Goal: Transaction & Acquisition: Purchase product/service

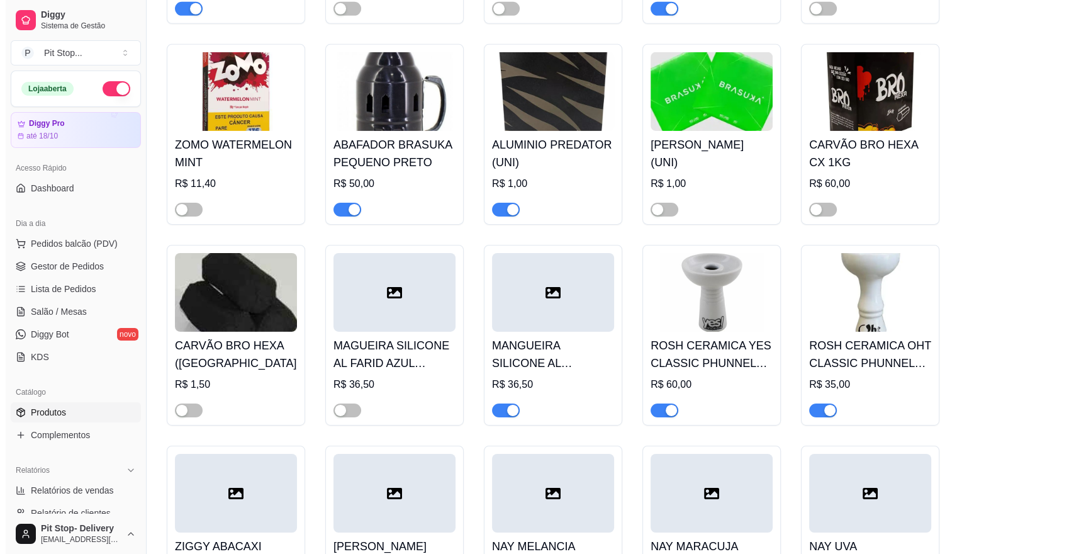
scroll to position [4125, 0]
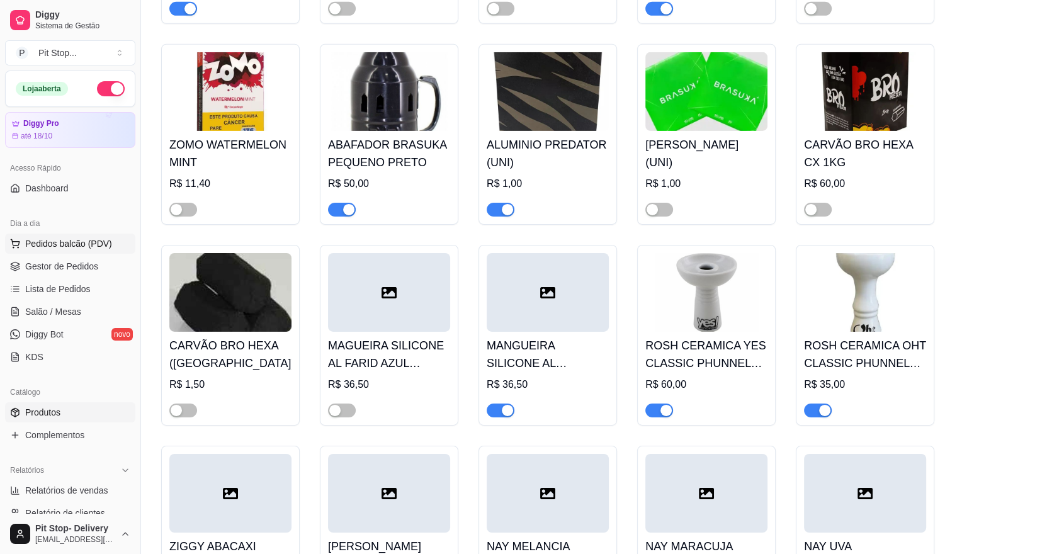
click at [72, 237] on span "Pedidos balcão (PDV)" at bounding box center [68, 243] width 87 height 13
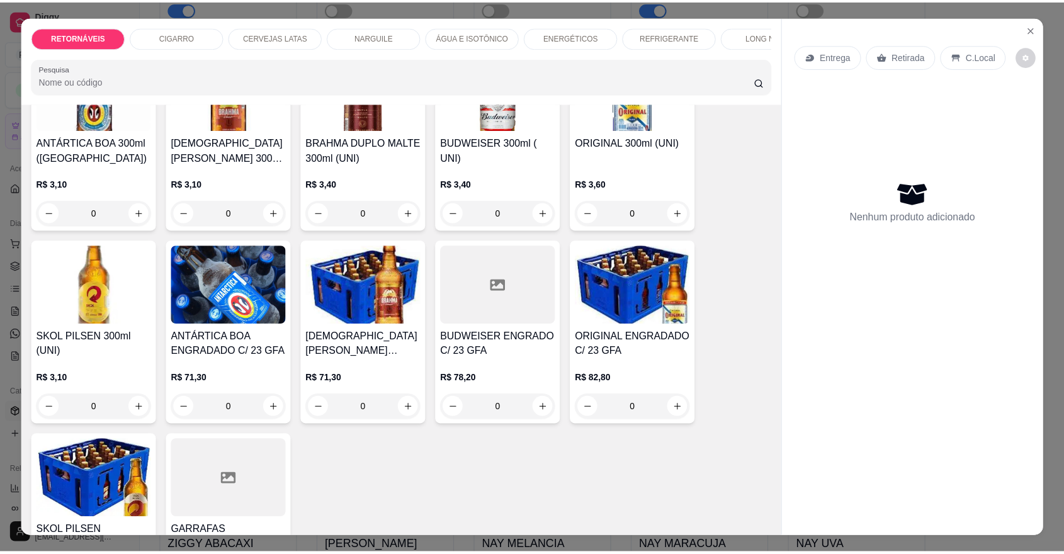
scroll to position [140, 0]
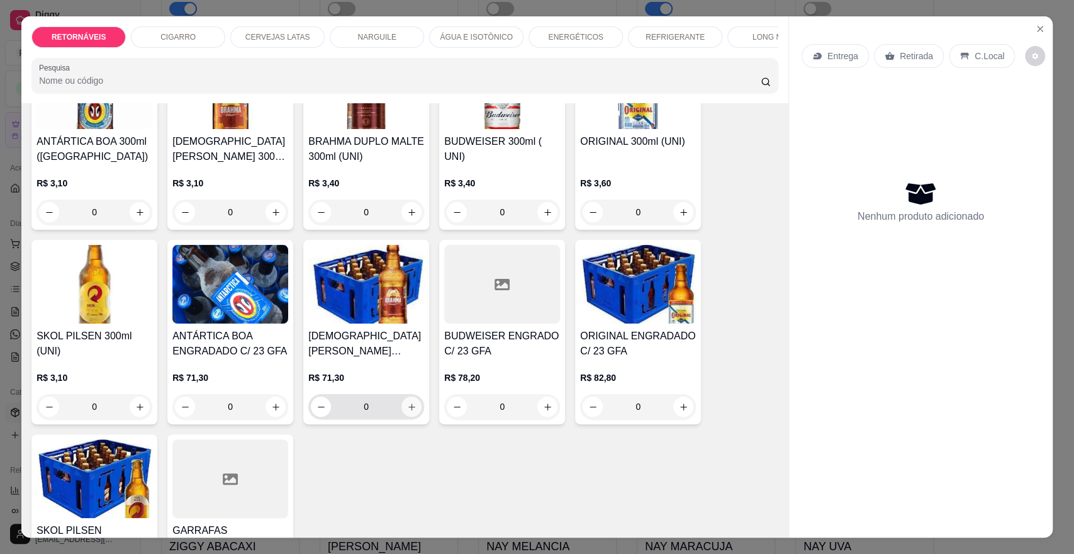
click at [408, 411] on button "increase-product-quantity" at bounding box center [411, 406] width 20 height 20
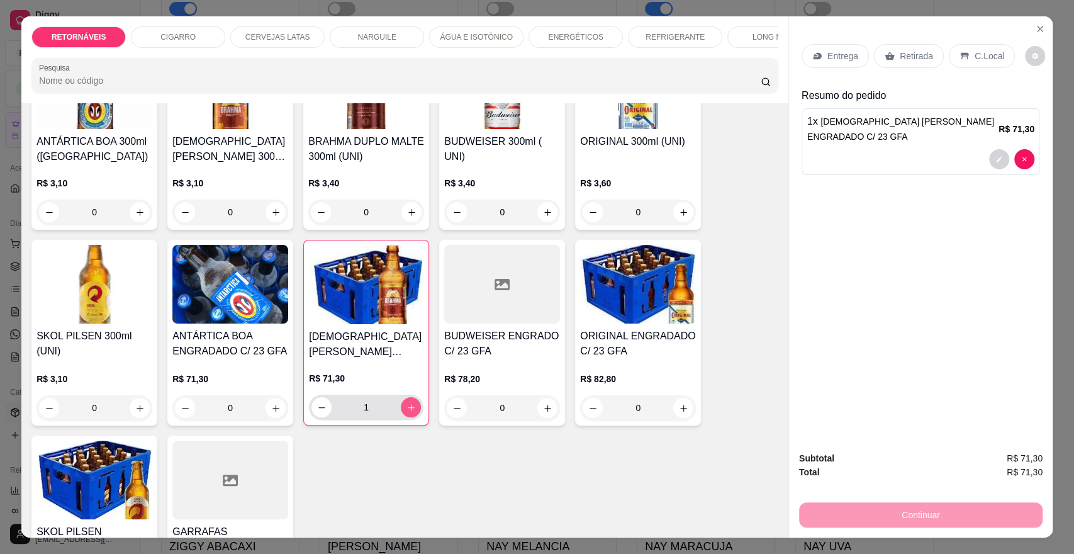
click at [407, 412] on icon "increase-product-quantity" at bounding box center [411, 407] width 9 height 9
type input "2"
click at [826, 69] on div "Entrega Retirada C.Local" at bounding box center [921, 56] width 239 height 44
click at [828, 62] on p "Entrega" at bounding box center [843, 56] width 31 height 13
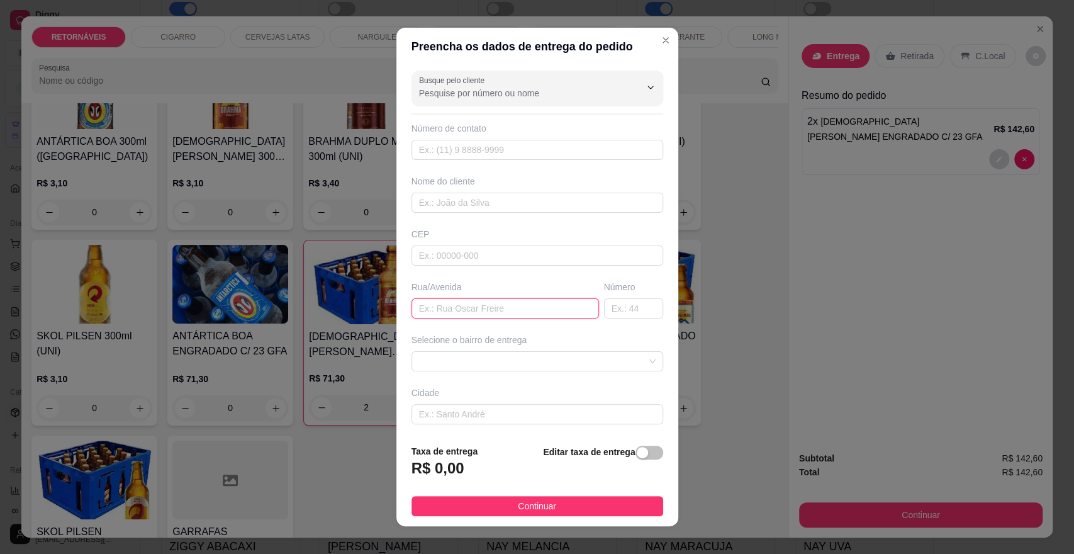
click at [485, 312] on input "text" at bounding box center [506, 308] width 188 height 20
type input "unildes"
click at [495, 337] on div "Selecione o bairro de entrega" at bounding box center [538, 340] width 252 height 13
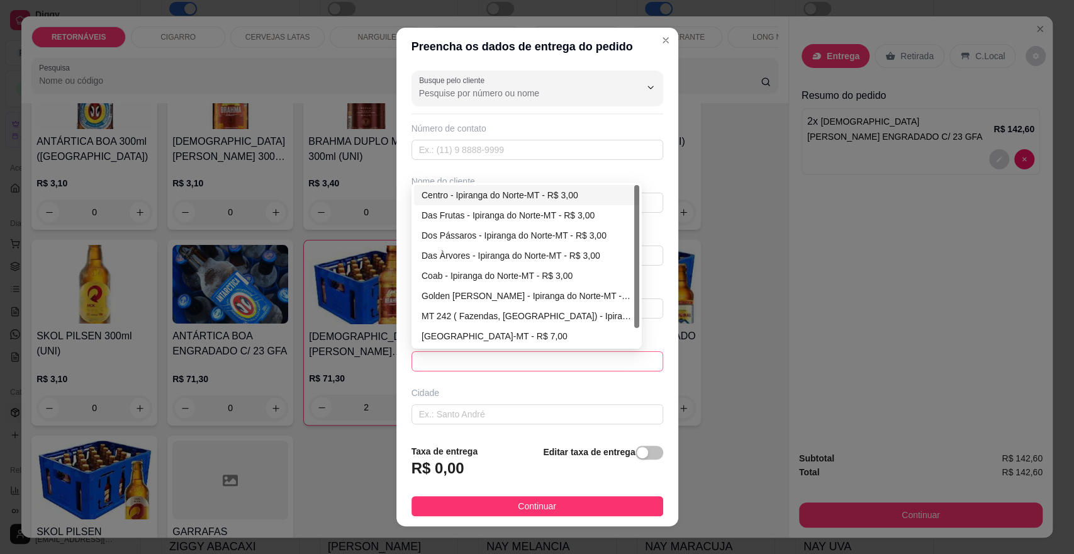
click at [505, 364] on span at bounding box center [537, 361] width 237 height 19
click at [474, 201] on div "Centro - Ipiranga do Norte-MT - R$ 3,00" at bounding box center [526, 195] width 225 height 20
type input "Ipiranga do Norte-MT"
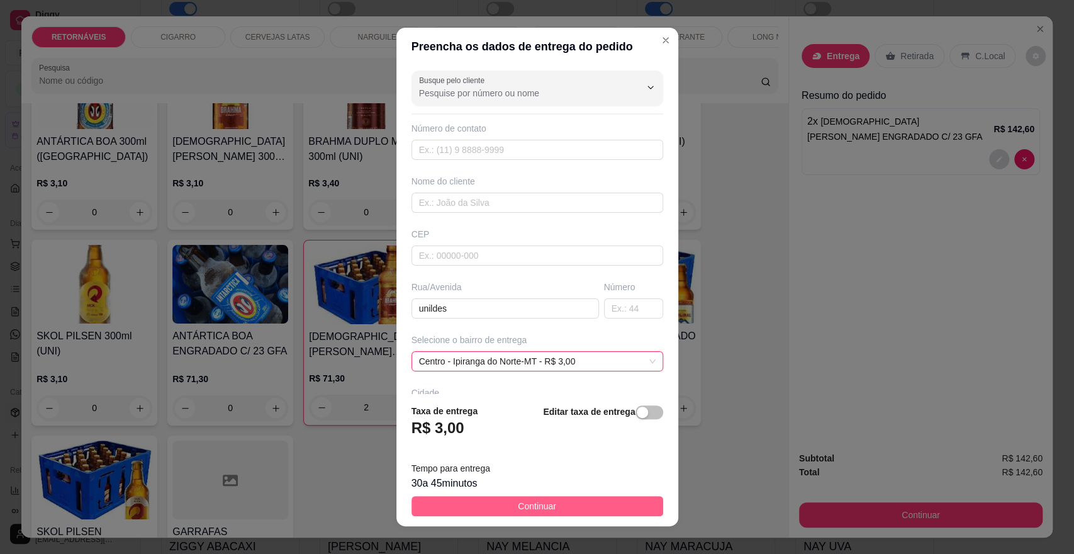
click at [482, 508] on button "Continuar" at bounding box center [538, 506] width 252 height 20
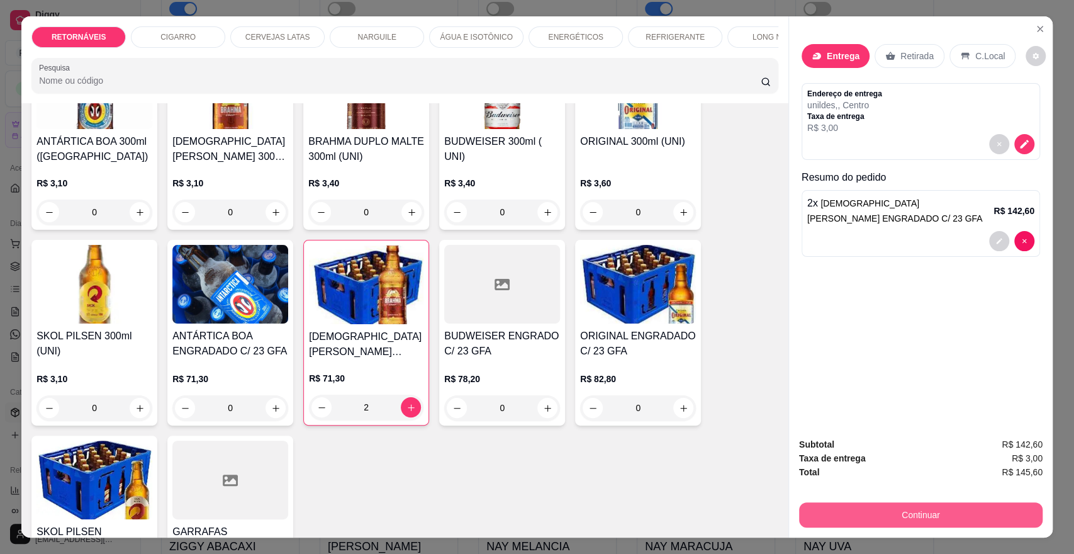
click at [890, 503] on button "Continuar" at bounding box center [921, 514] width 244 height 25
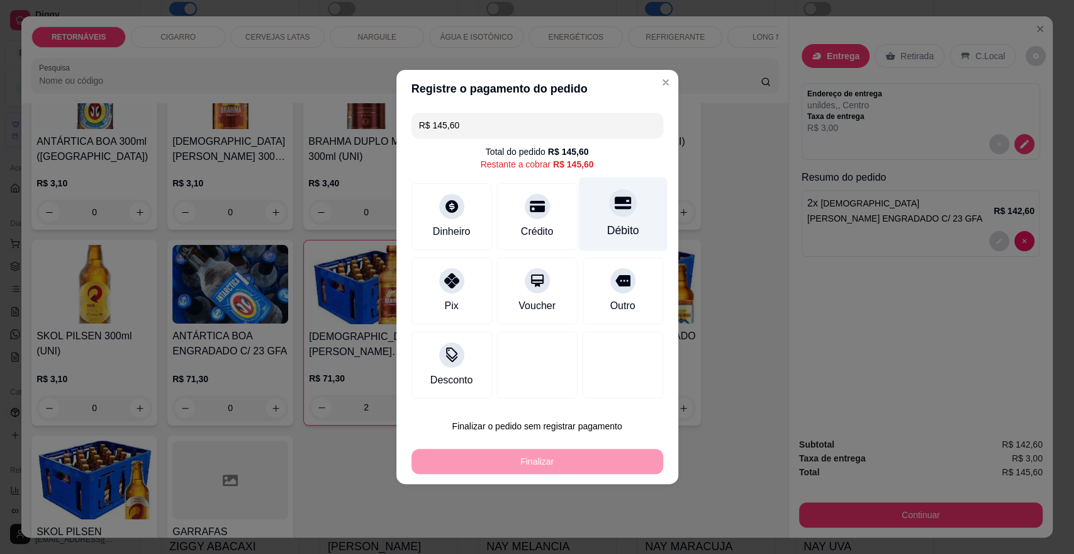
click at [598, 210] on div "Débito" at bounding box center [622, 214] width 89 height 74
type input "R$ 0,00"
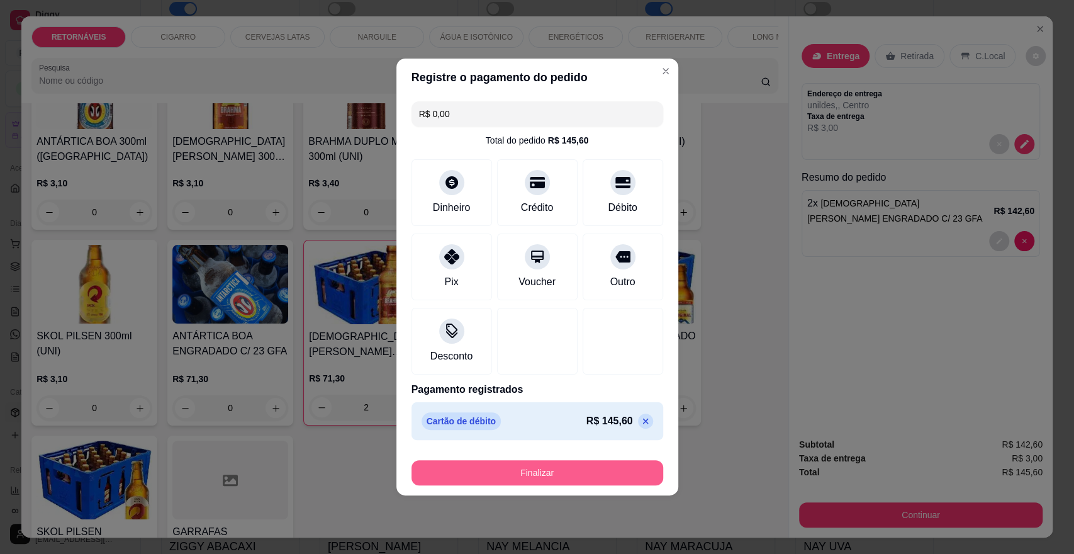
click at [587, 466] on button "Finalizar" at bounding box center [538, 472] width 252 height 25
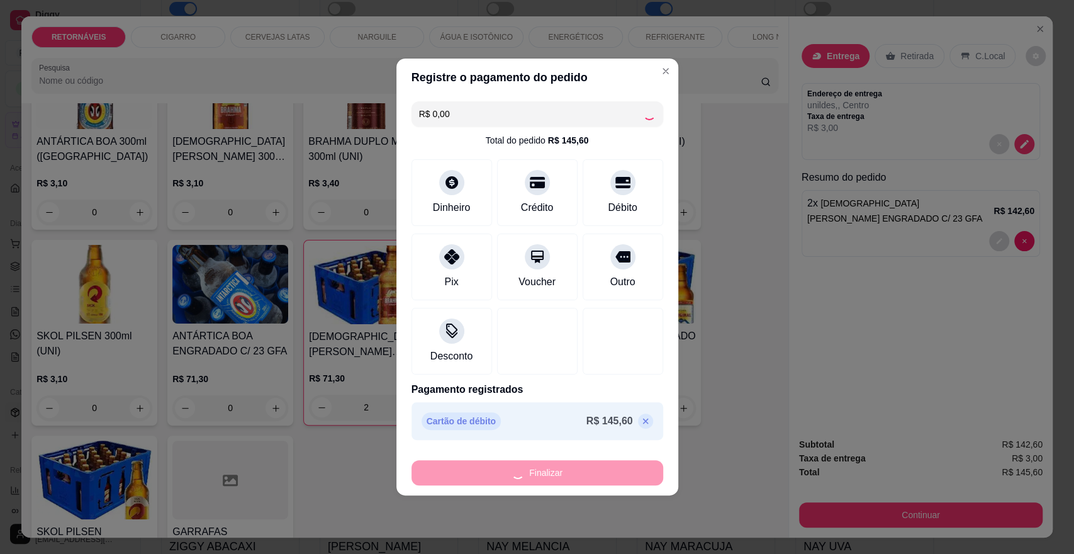
type input "0"
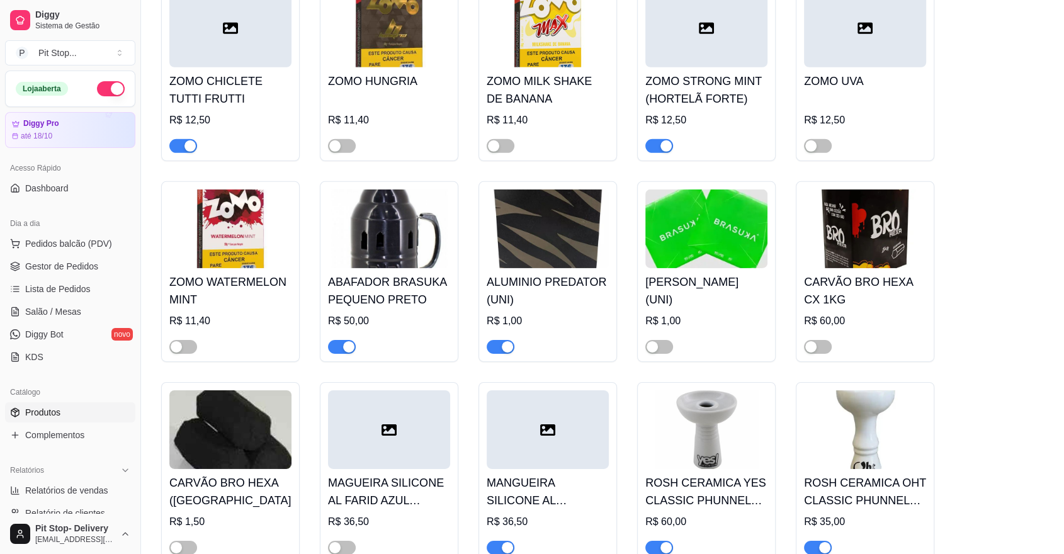
scroll to position [3985, 0]
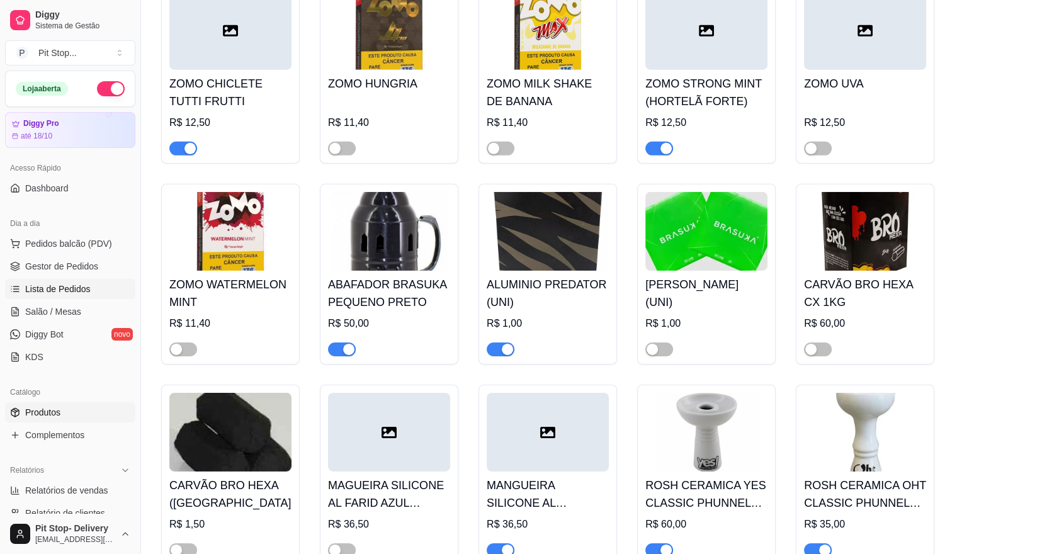
click at [82, 293] on span "Lista de Pedidos" at bounding box center [57, 289] width 65 height 13
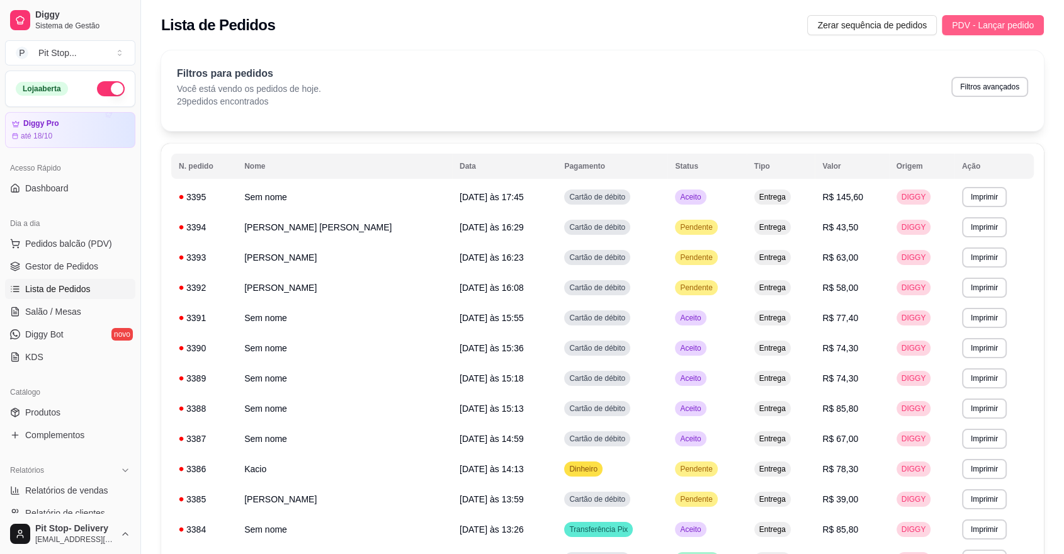
click at [1002, 30] on span "PDV - Lançar pedido" at bounding box center [993, 25] width 82 height 14
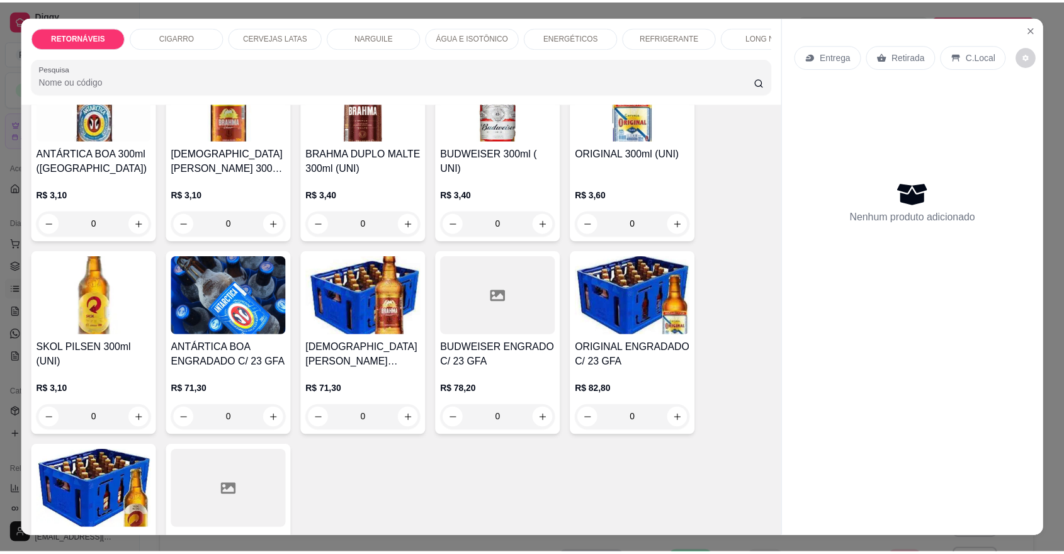
scroll to position [140, 0]
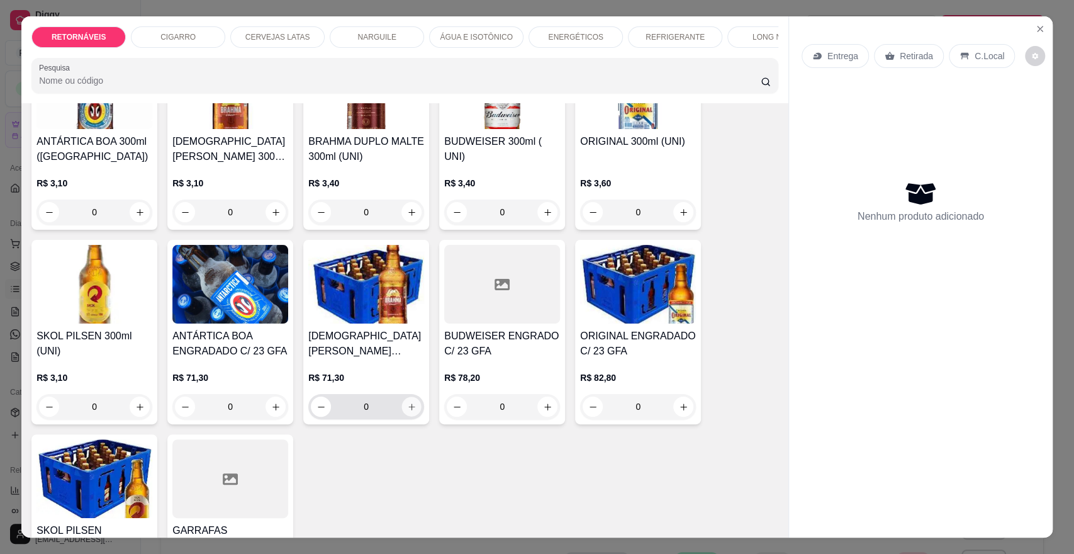
click at [407, 412] on icon "increase-product-quantity" at bounding box center [411, 406] width 9 height 9
type input "1"
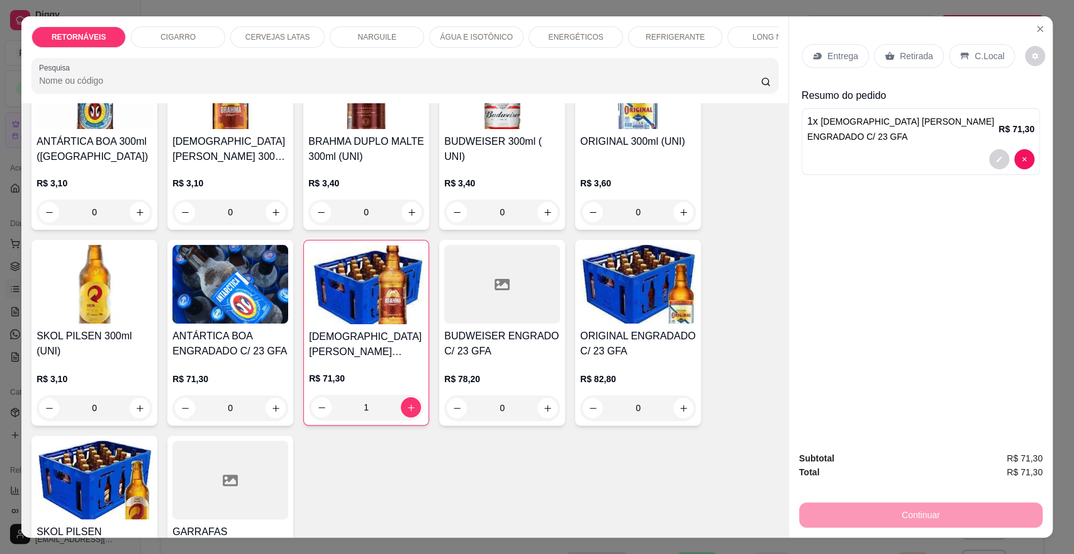
click at [812, 57] on icon at bounding box center [817, 56] width 10 height 10
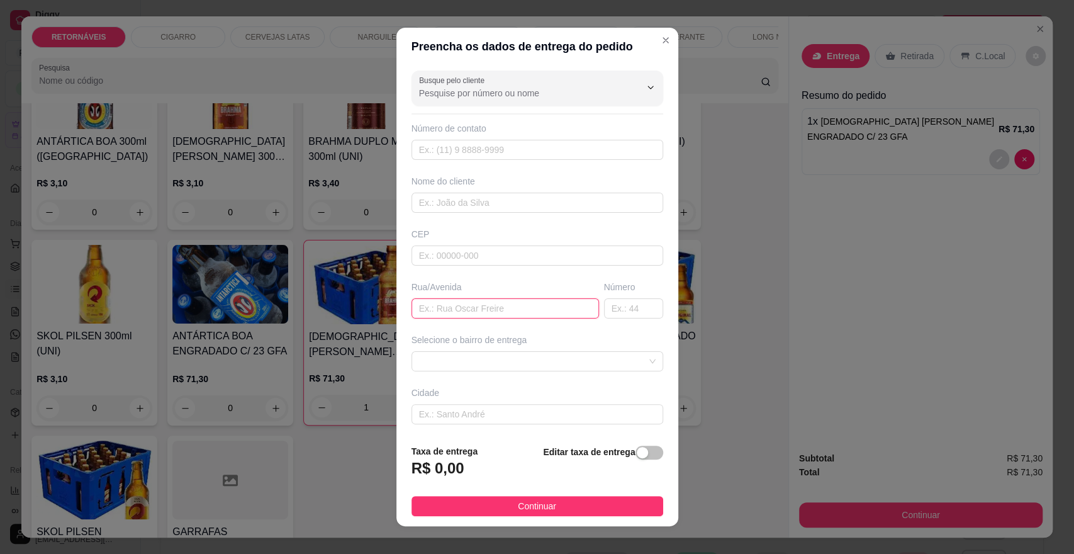
click at [500, 300] on input "text" at bounding box center [506, 308] width 188 height 20
click at [541, 364] on span at bounding box center [537, 361] width 237 height 19
type input "violetas 116"
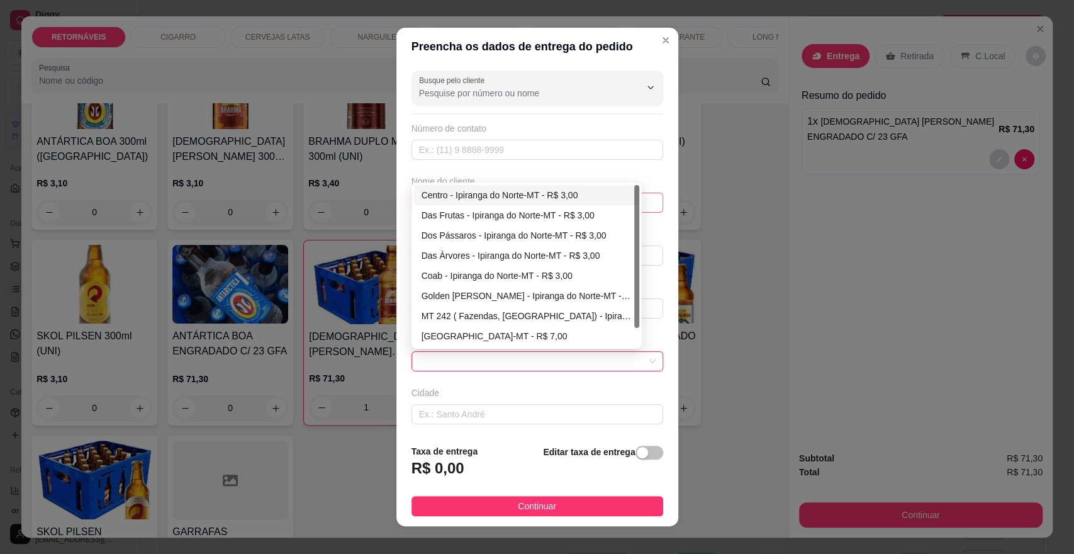
click at [544, 191] on div "Centro - Ipiranga do Norte-MT - R$ 3,00" at bounding box center [527, 195] width 210 height 14
type input "Ipiranga do Norte-MT"
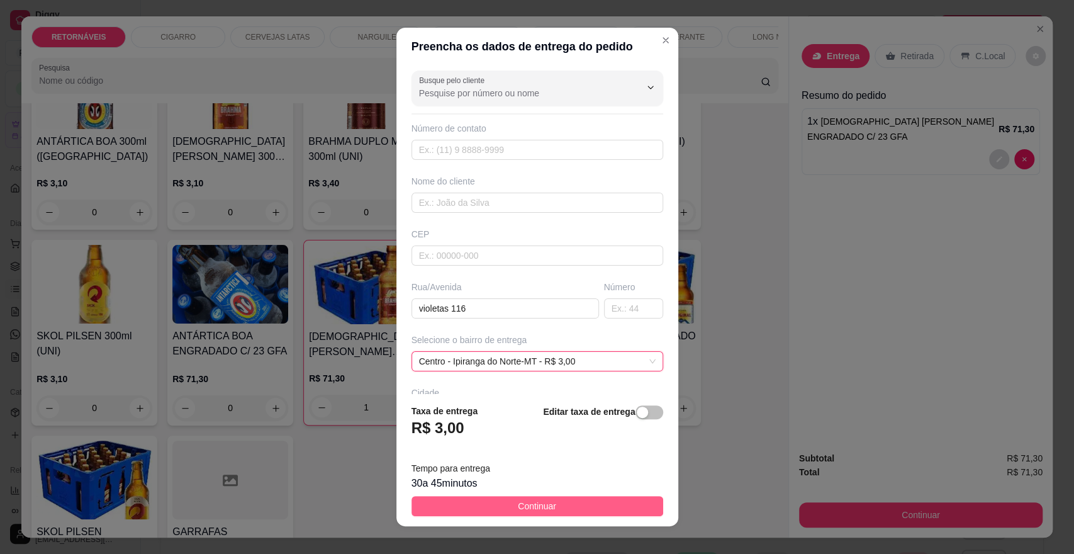
click at [575, 505] on button "Continuar" at bounding box center [538, 506] width 252 height 20
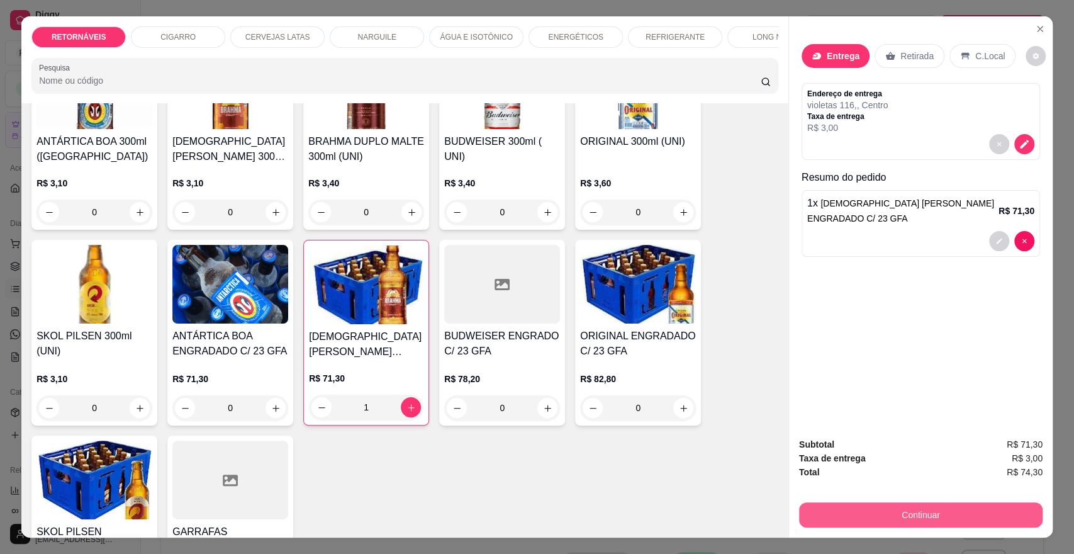
click at [931, 517] on button "Continuar" at bounding box center [921, 514] width 244 height 25
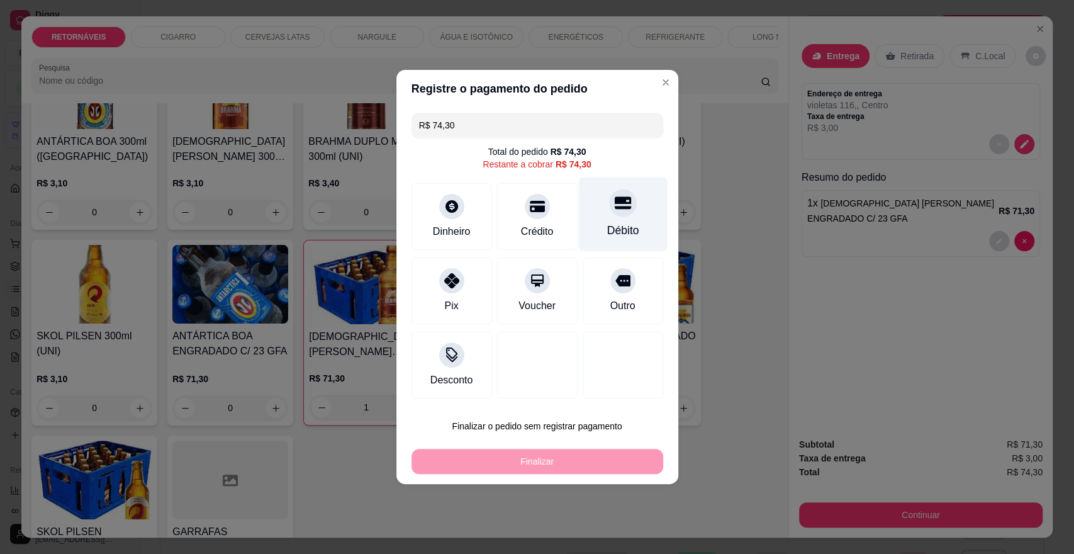
click at [611, 214] on div at bounding box center [623, 203] width 28 height 28
type input "R$ 0,00"
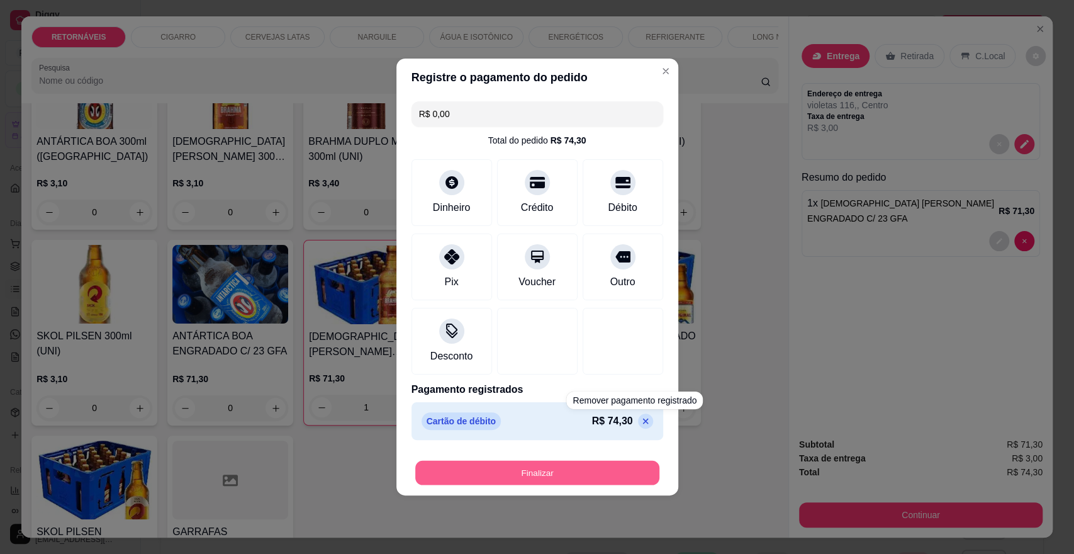
click at [627, 463] on button "Finalizar" at bounding box center [537, 473] width 244 height 25
